Goal: Task Accomplishment & Management: Use online tool/utility

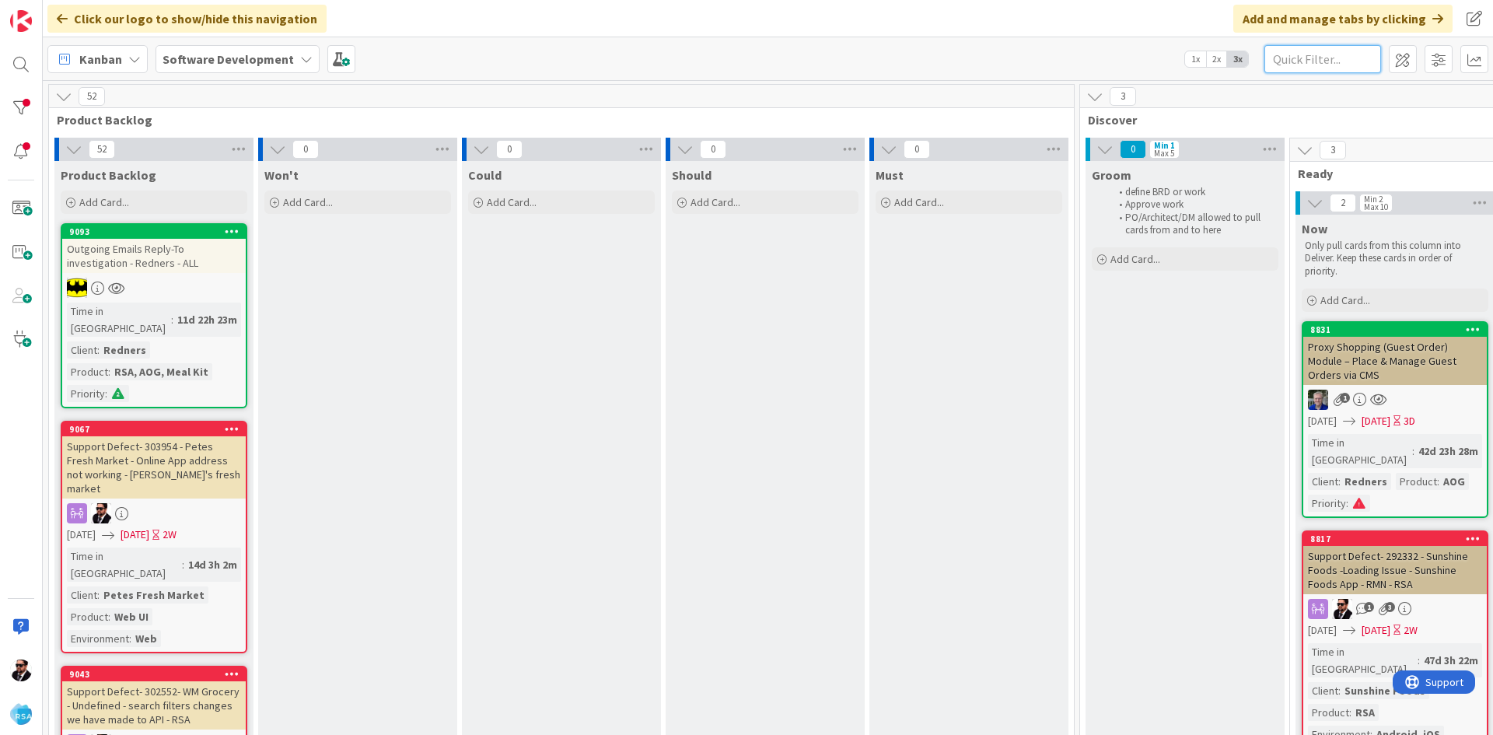
click at [1349, 48] on input "text" at bounding box center [1323, 59] width 117 height 28
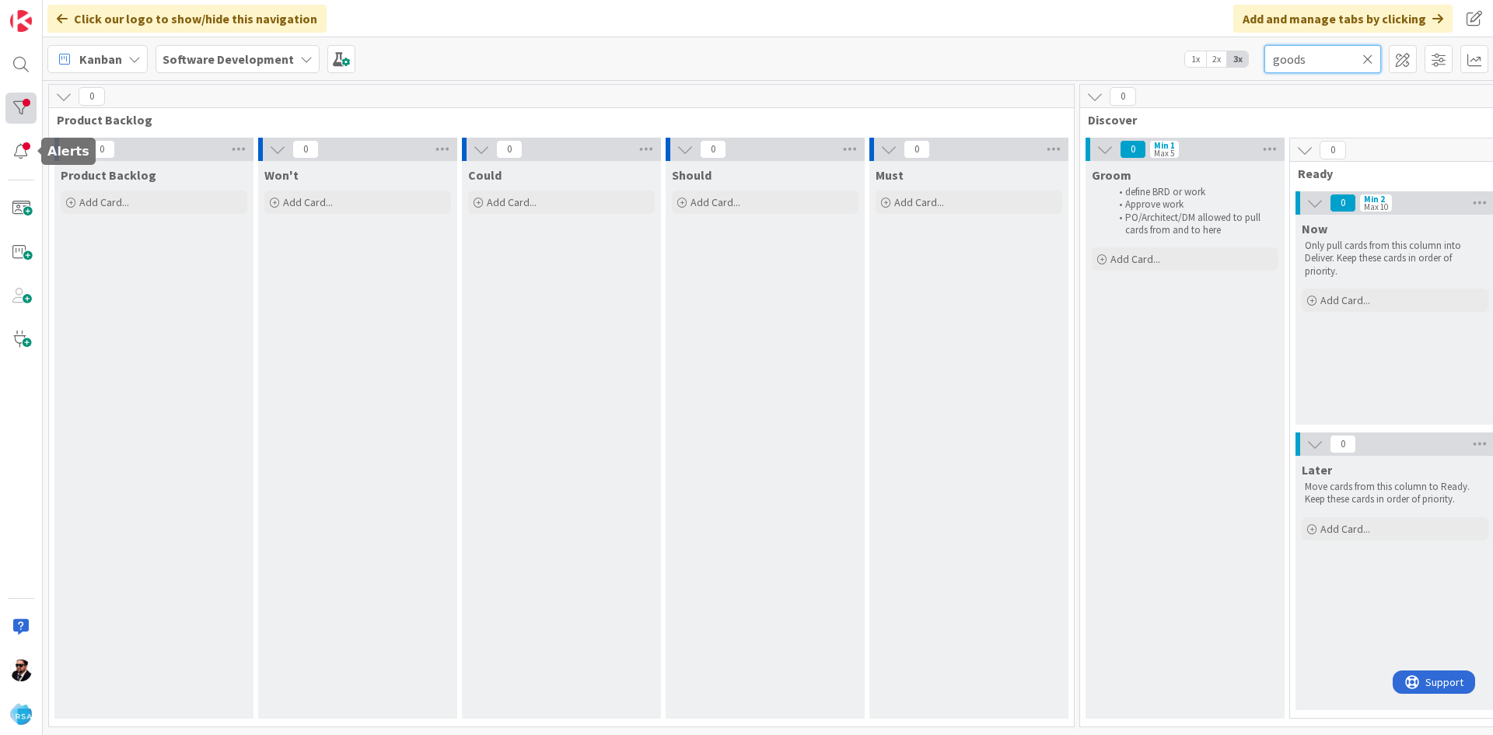
type input "goods"
click at [23, 123] on div at bounding box center [20, 108] width 31 height 31
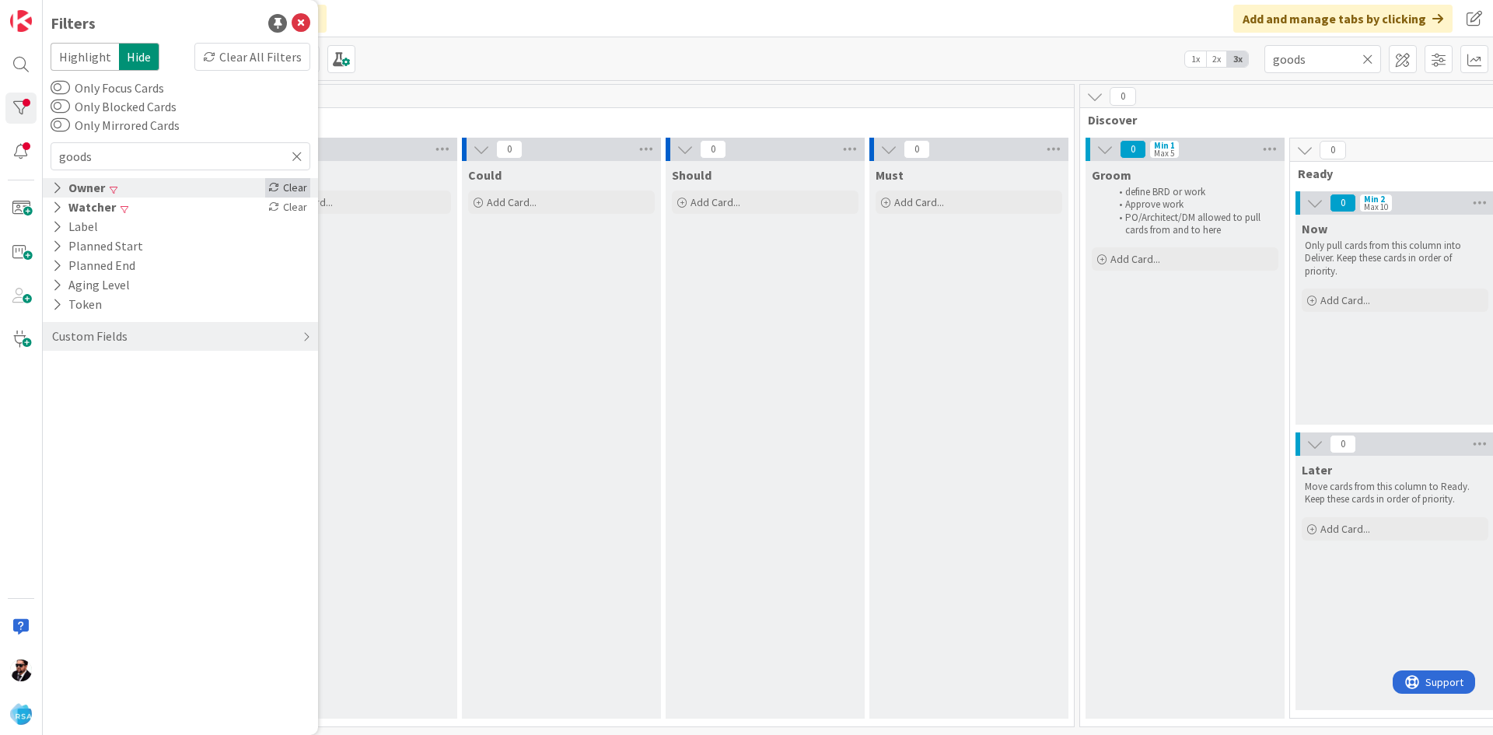
click at [299, 189] on div "Clear" at bounding box center [287, 187] width 45 height 19
click at [292, 202] on div "Clear" at bounding box center [287, 207] width 45 height 19
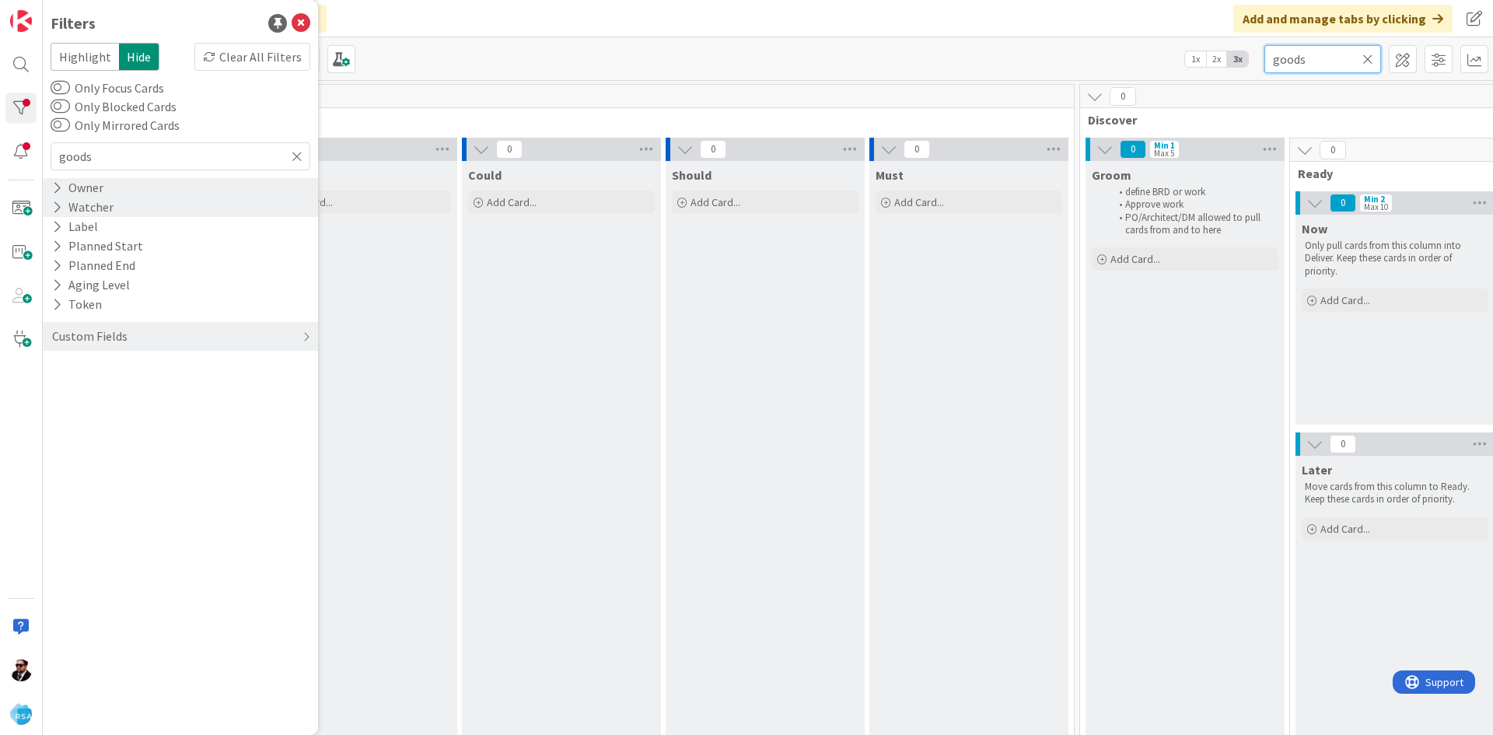
click at [1323, 62] on input "goods" at bounding box center [1323, 59] width 117 height 28
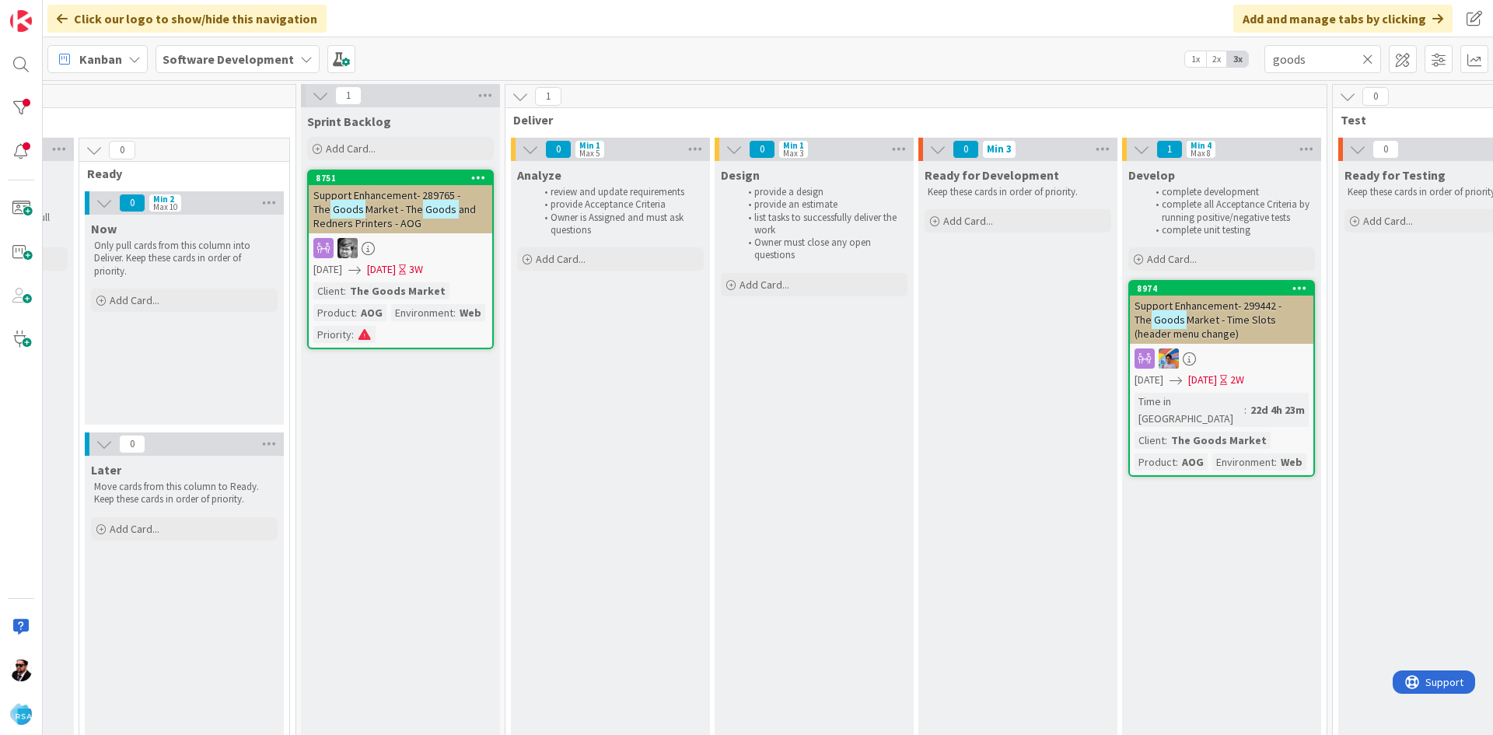
click at [429, 207] on mark "Goods" at bounding box center [440, 209] width 35 height 18
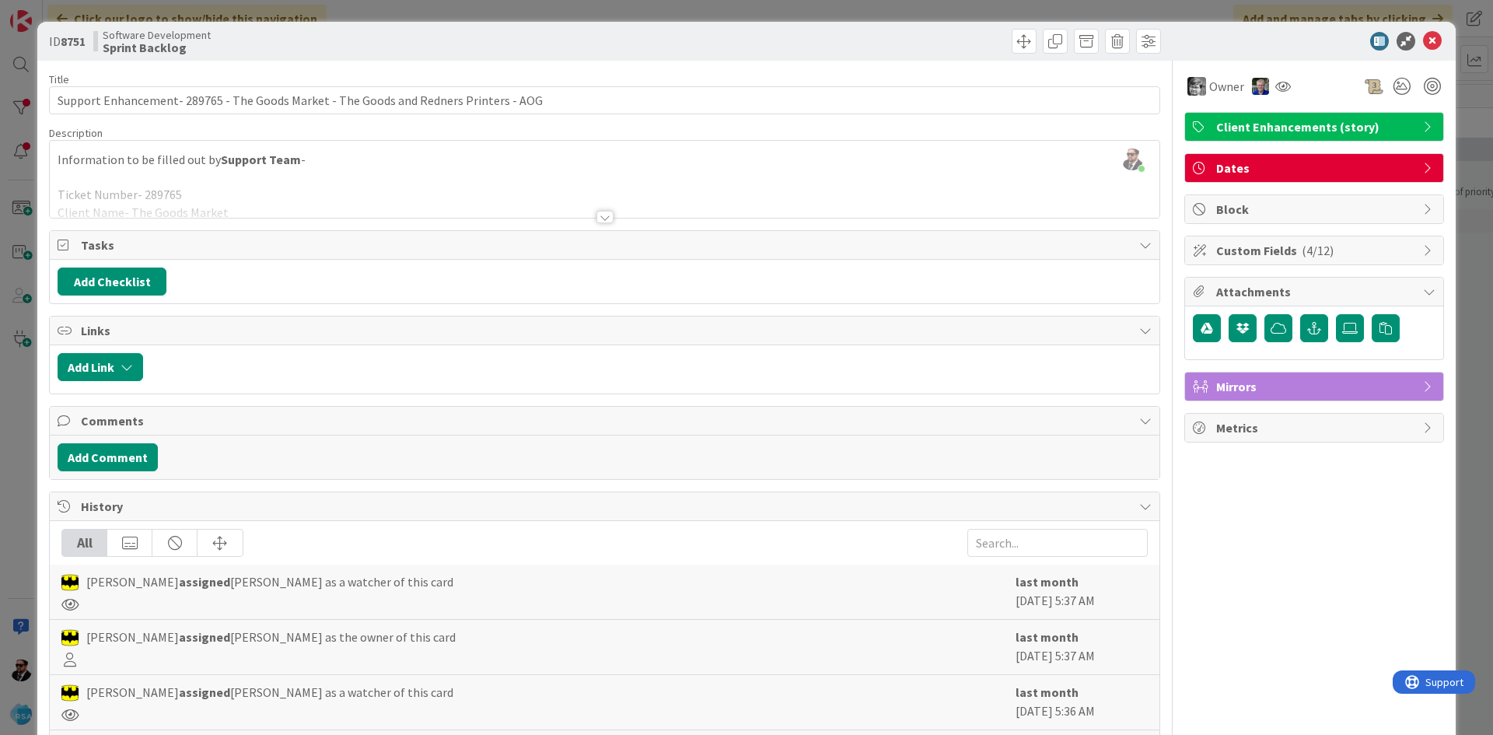
click at [597, 214] on div at bounding box center [605, 217] width 17 height 12
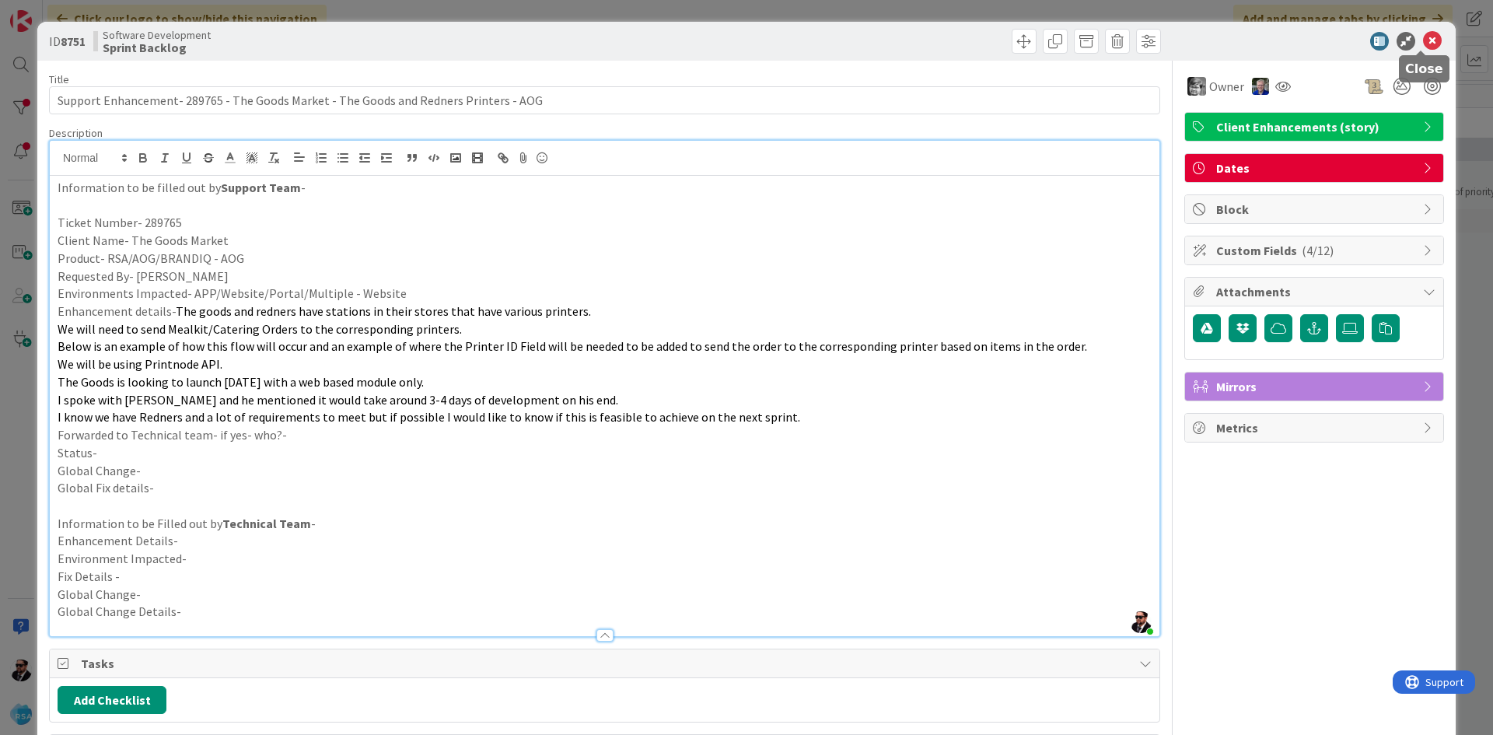
click at [1428, 40] on icon at bounding box center [1432, 41] width 19 height 19
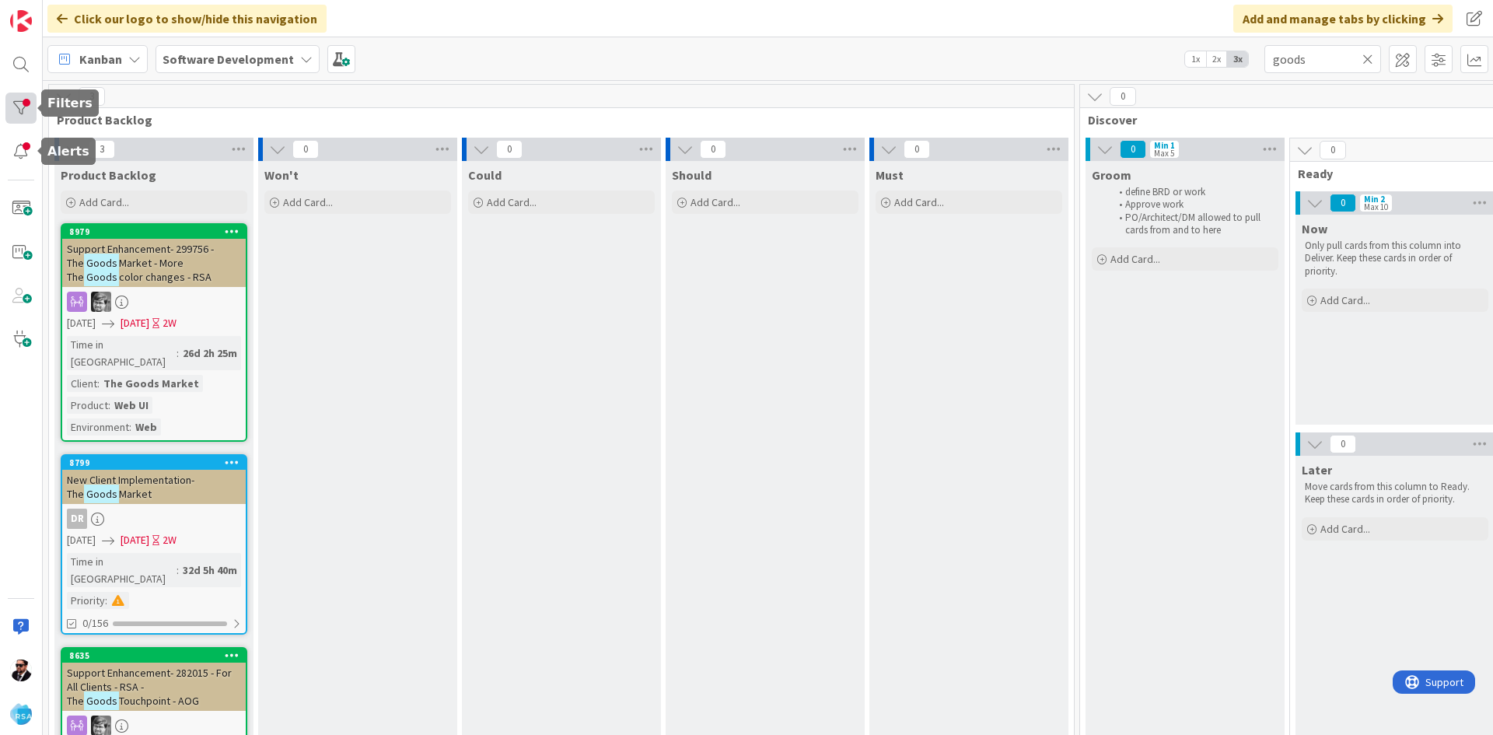
click at [30, 95] on div at bounding box center [20, 108] width 31 height 31
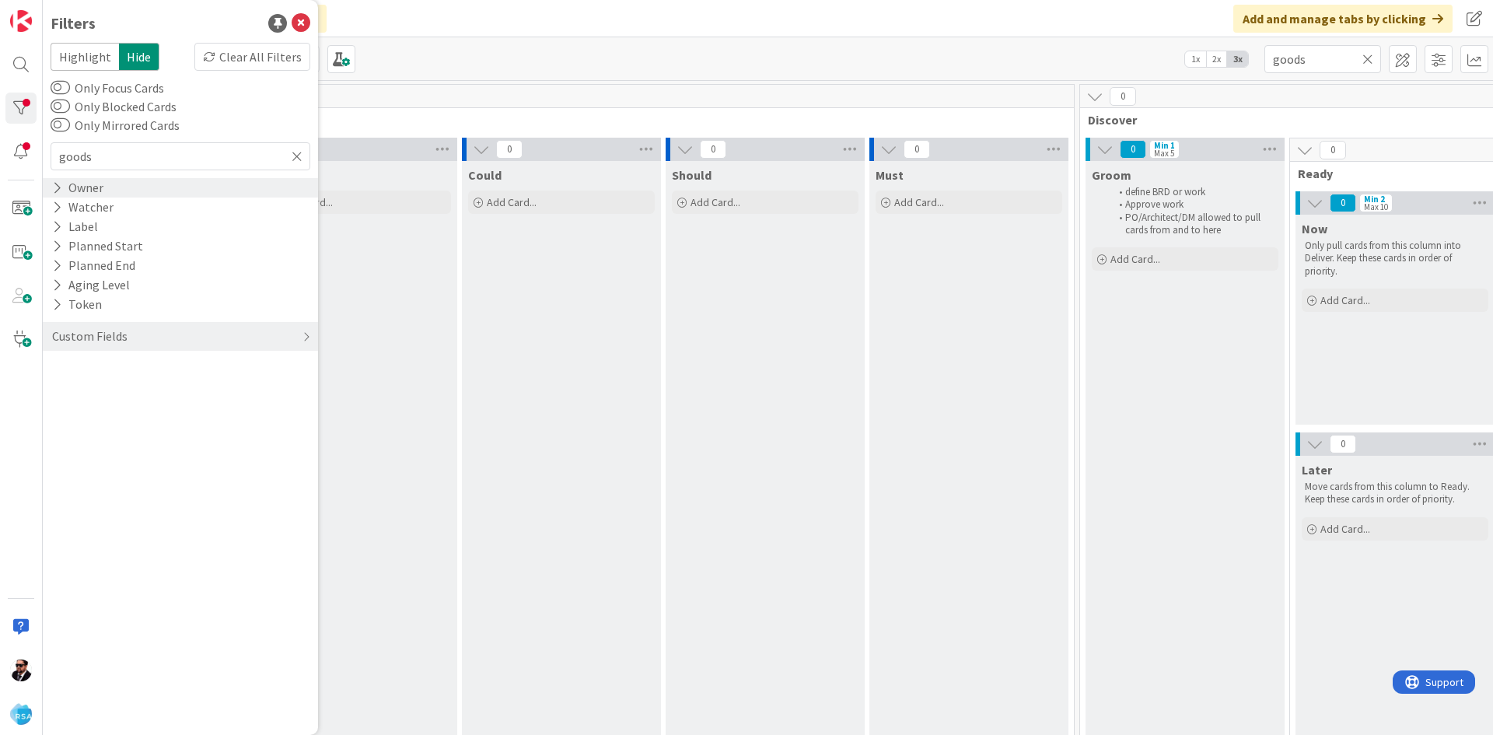
click at [113, 188] on div "Owner" at bounding box center [180, 187] width 275 height 19
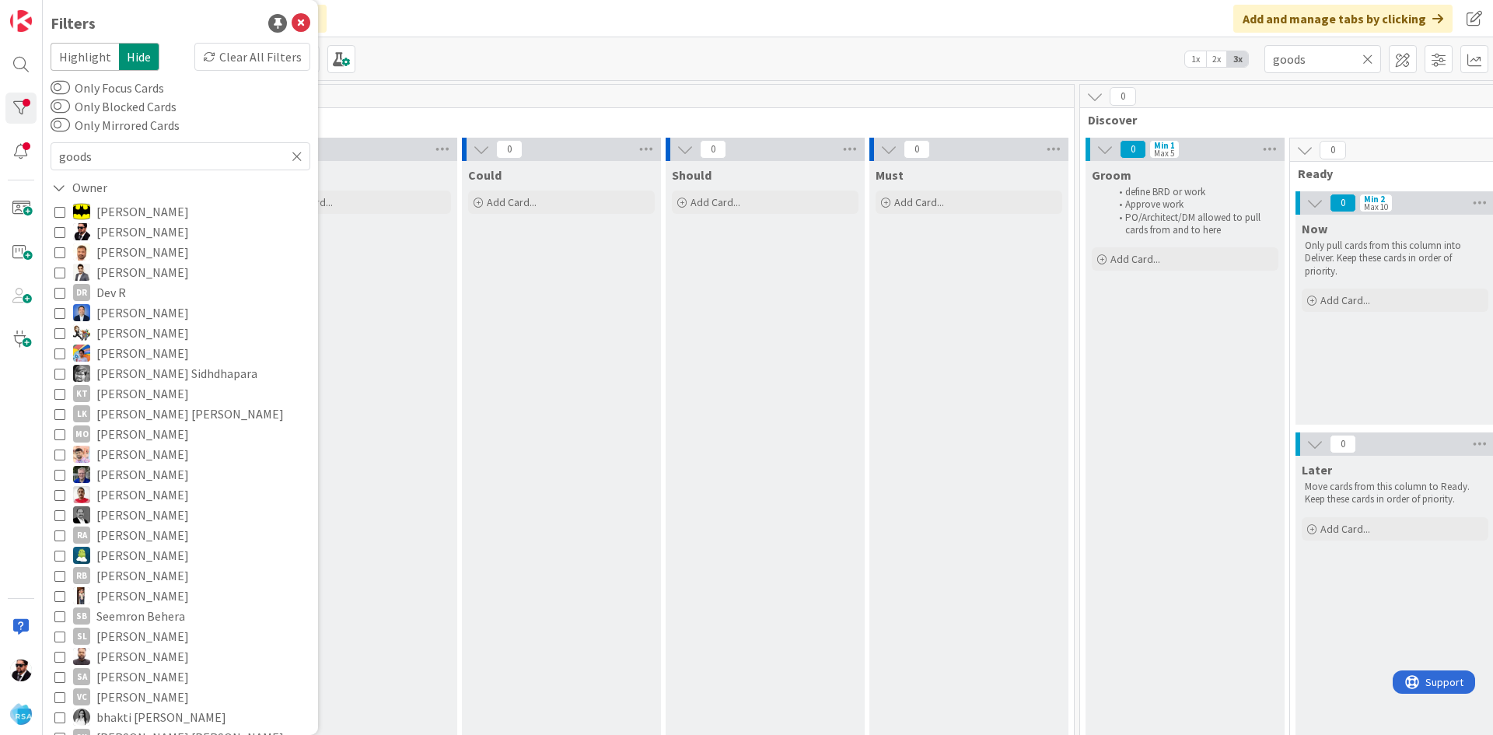
drag, startPoint x: 102, startPoint y: 231, endPoint x: 82, endPoint y: 205, distance: 32.7
click at [102, 230] on span "[PERSON_NAME]" at bounding box center [142, 232] width 93 height 20
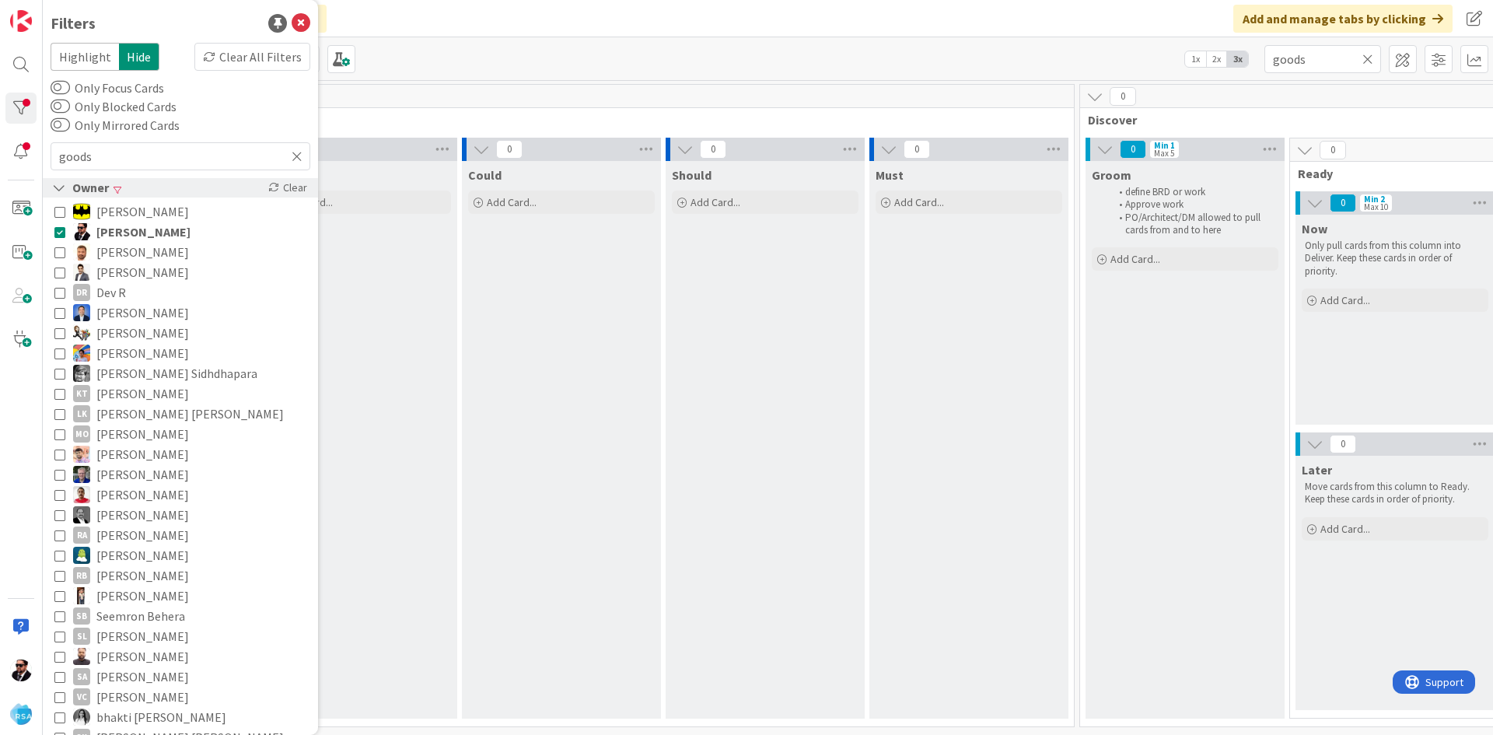
click at [65, 190] on icon at bounding box center [59, 187] width 14 height 13
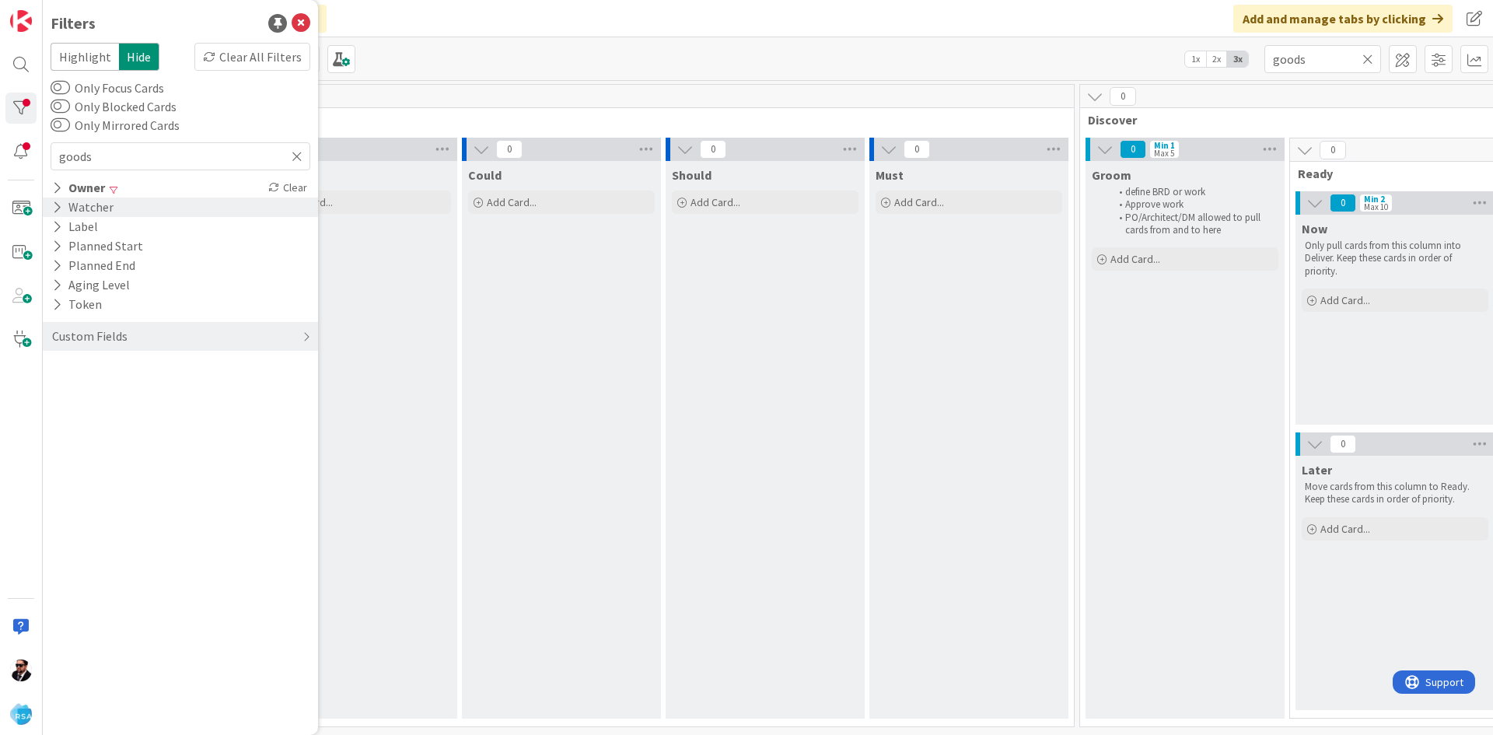
click at [72, 212] on div "Watcher" at bounding box center [83, 207] width 65 height 19
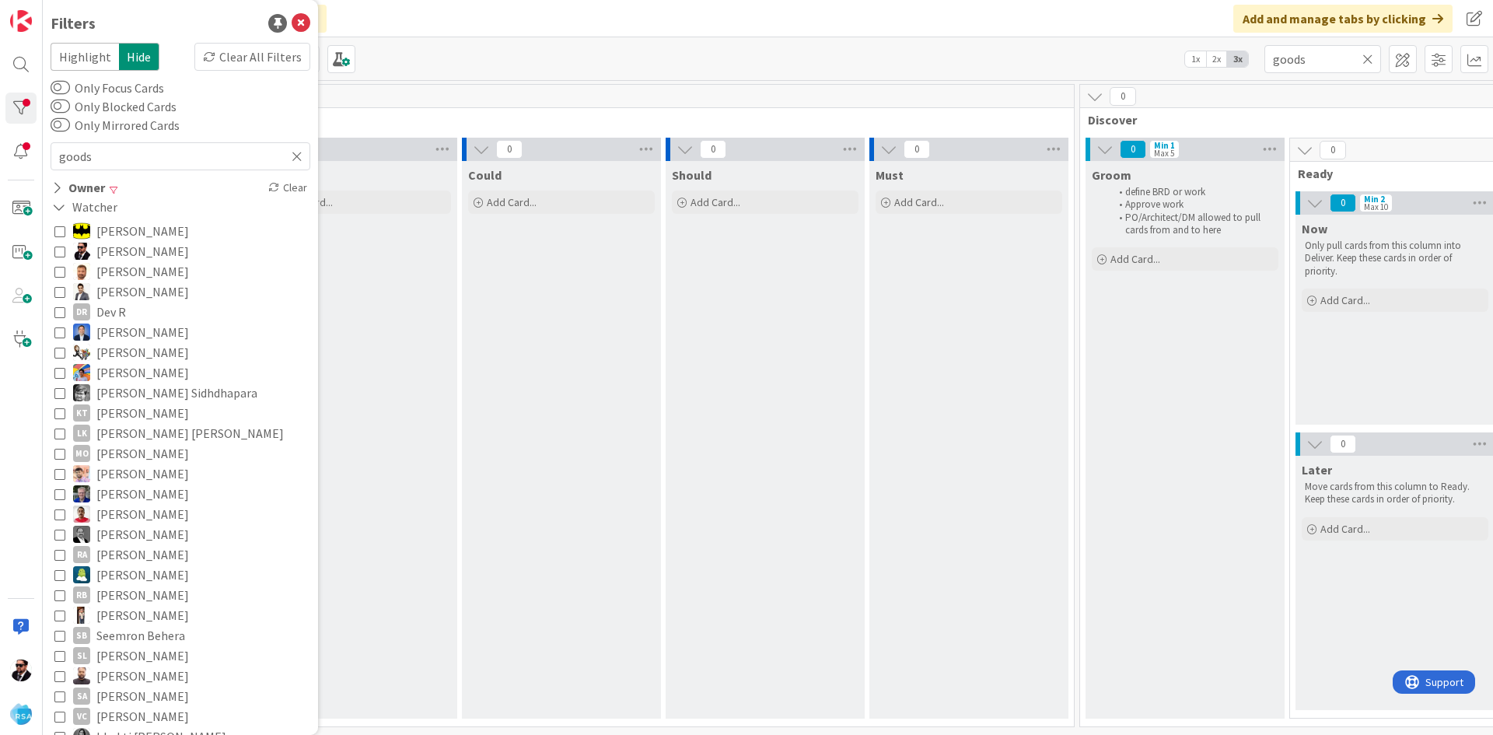
click at [66, 249] on button "[PERSON_NAME]" at bounding box center [180, 251] width 252 height 20
click at [62, 203] on icon at bounding box center [59, 207] width 14 height 13
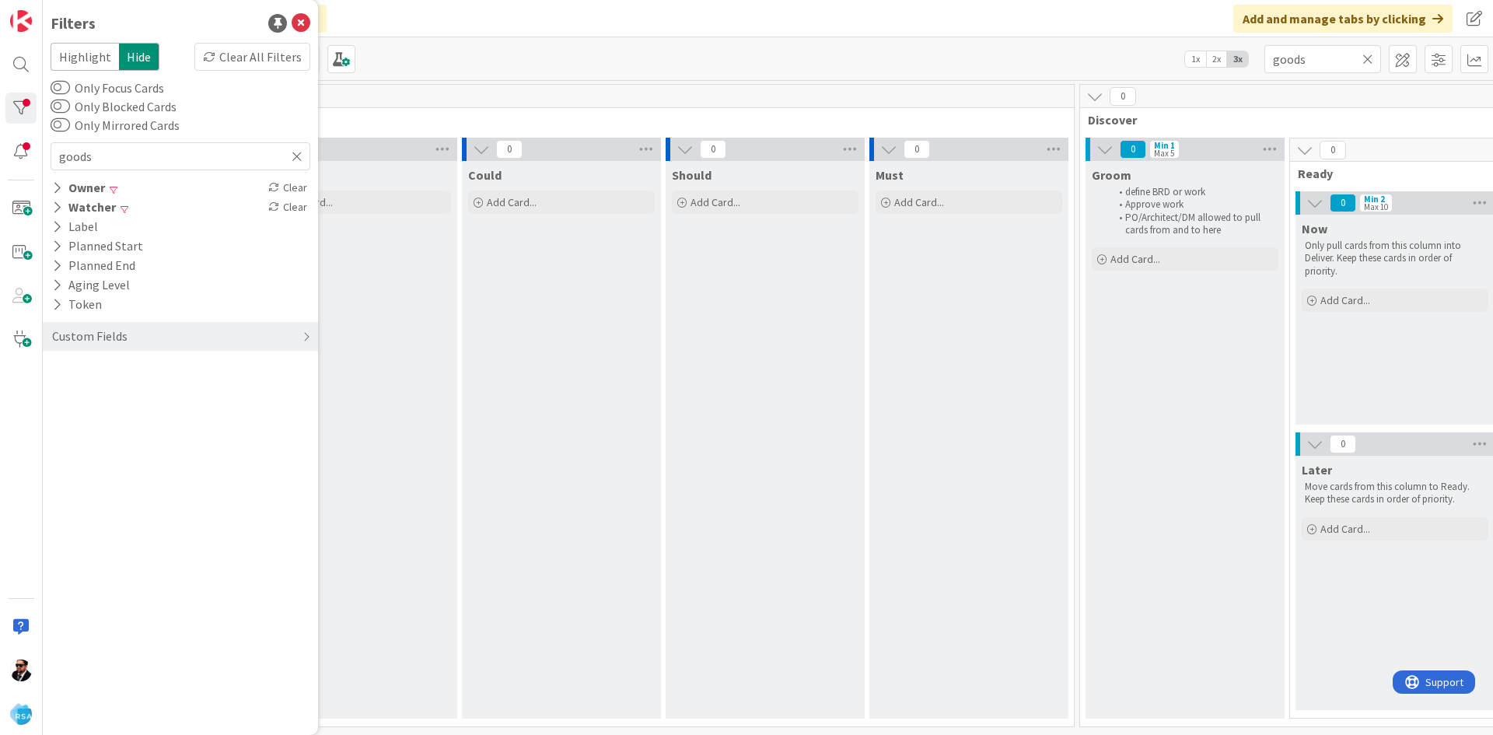
click at [301, 32] on div "Filters" at bounding box center [181, 23] width 260 height 23
drag, startPoint x: 300, startPoint y: 17, endPoint x: 390, endPoint y: 16, distance: 90.2
click at [301, 16] on icon at bounding box center [301, 23] width 19 height 19
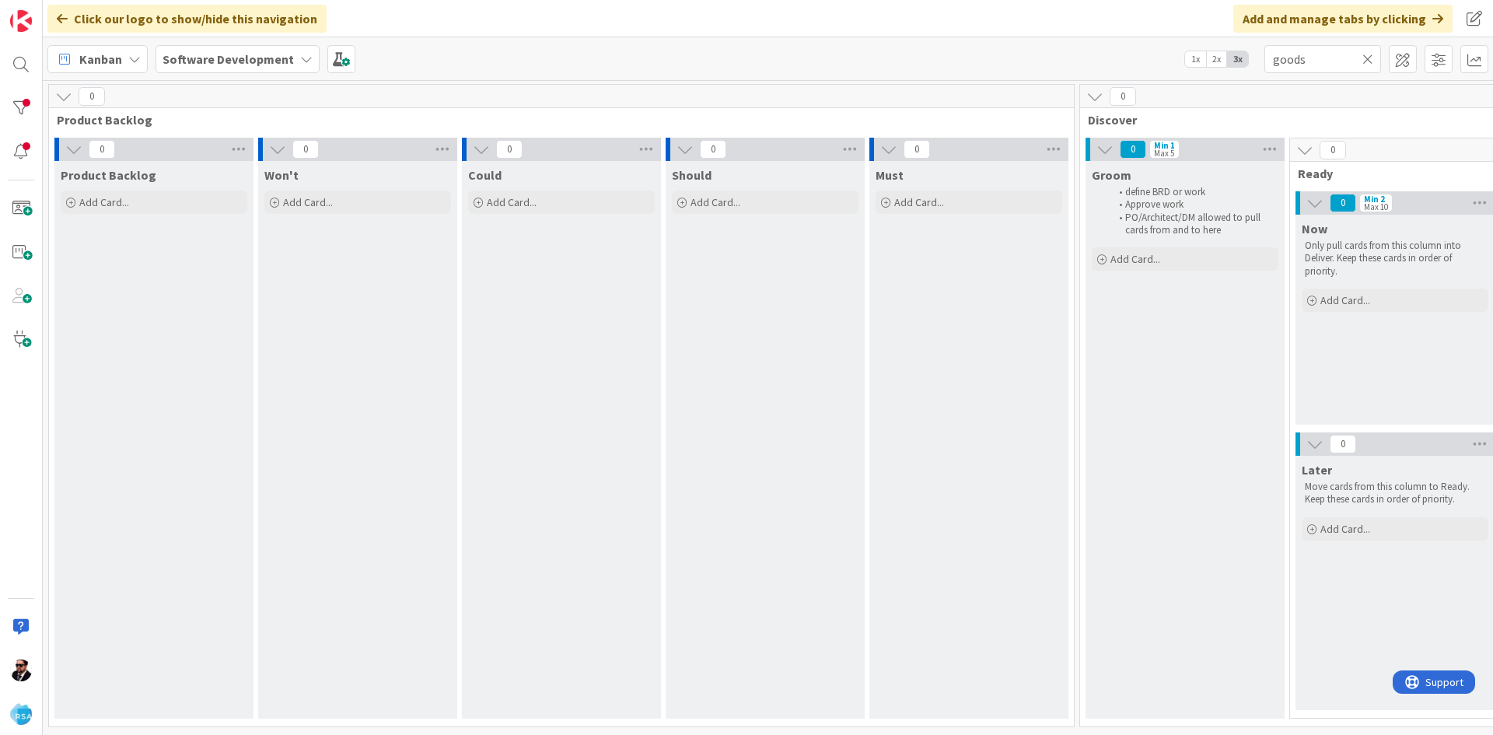
click at [1368, 54] on icon at bounding box center [1368, 59] width 11 height 14
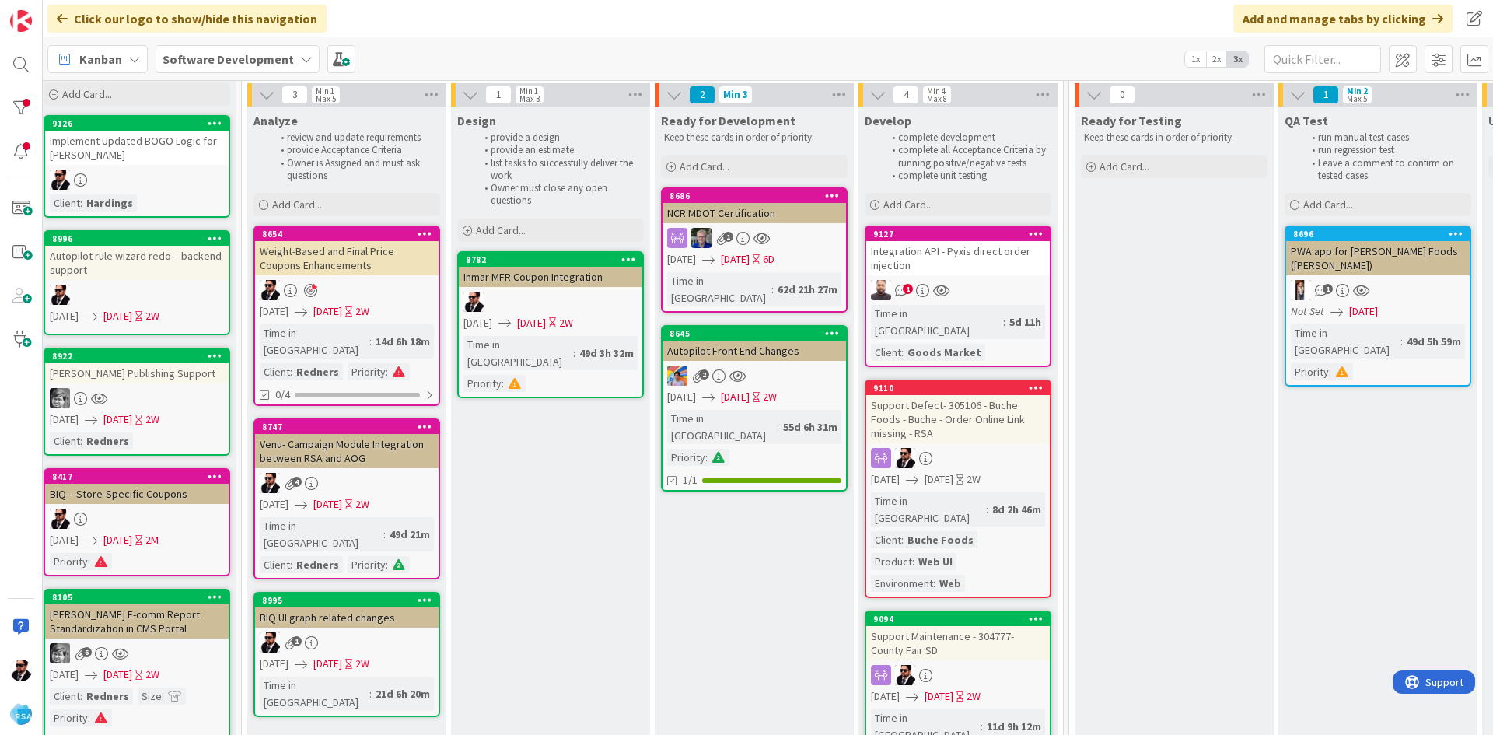
scroll to position [156, 1475]
